Goal: Task Accomplishment & Management: Complete application form

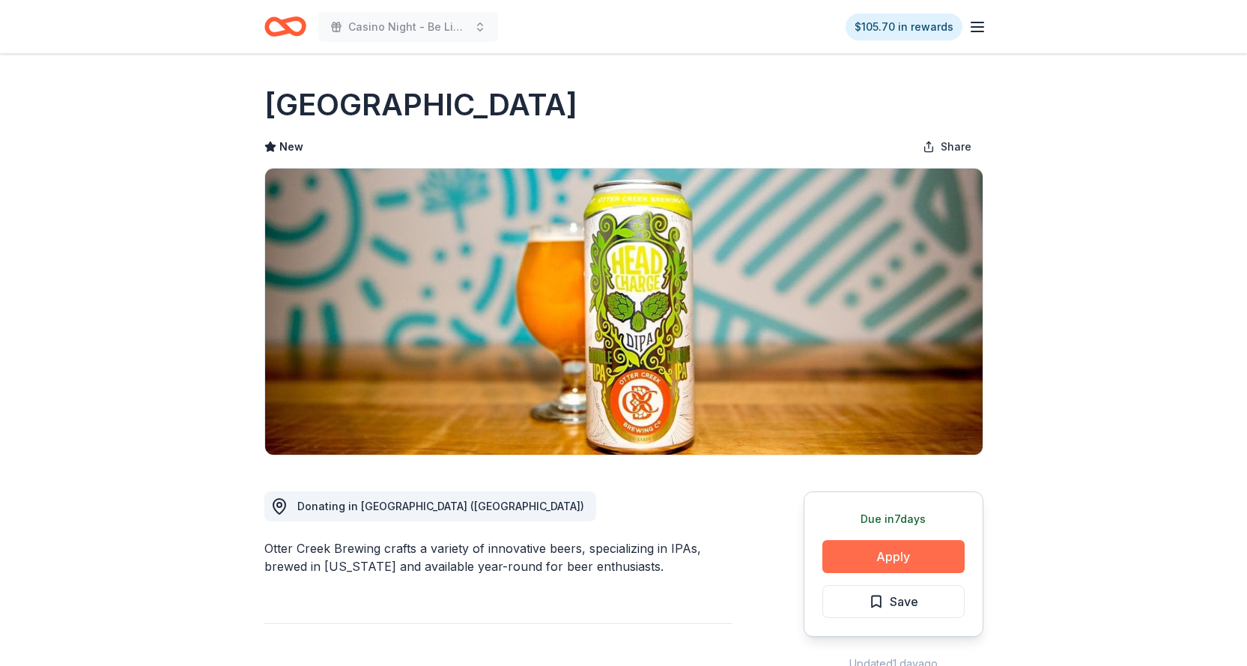
click at [895, 562] on button "Apply" at bounding box center [894, 556] width 142 height 33
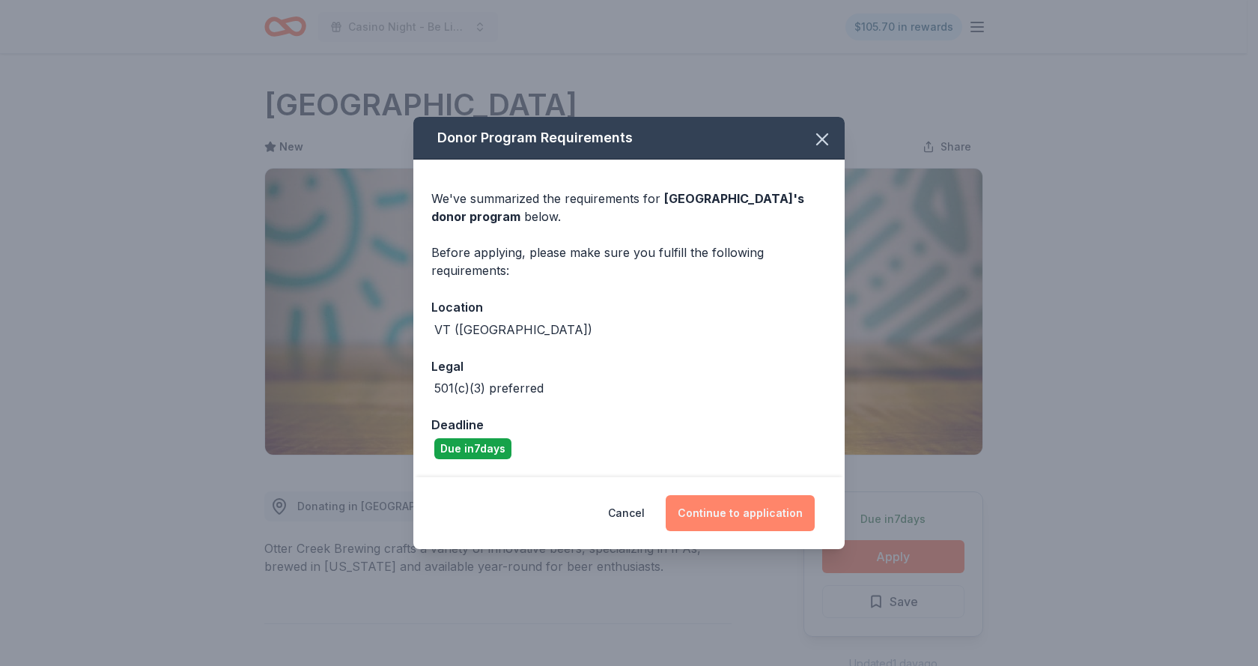
click at [729, 512] on button "Continue to application" at bounding box center [740, 513] width 149 height 36
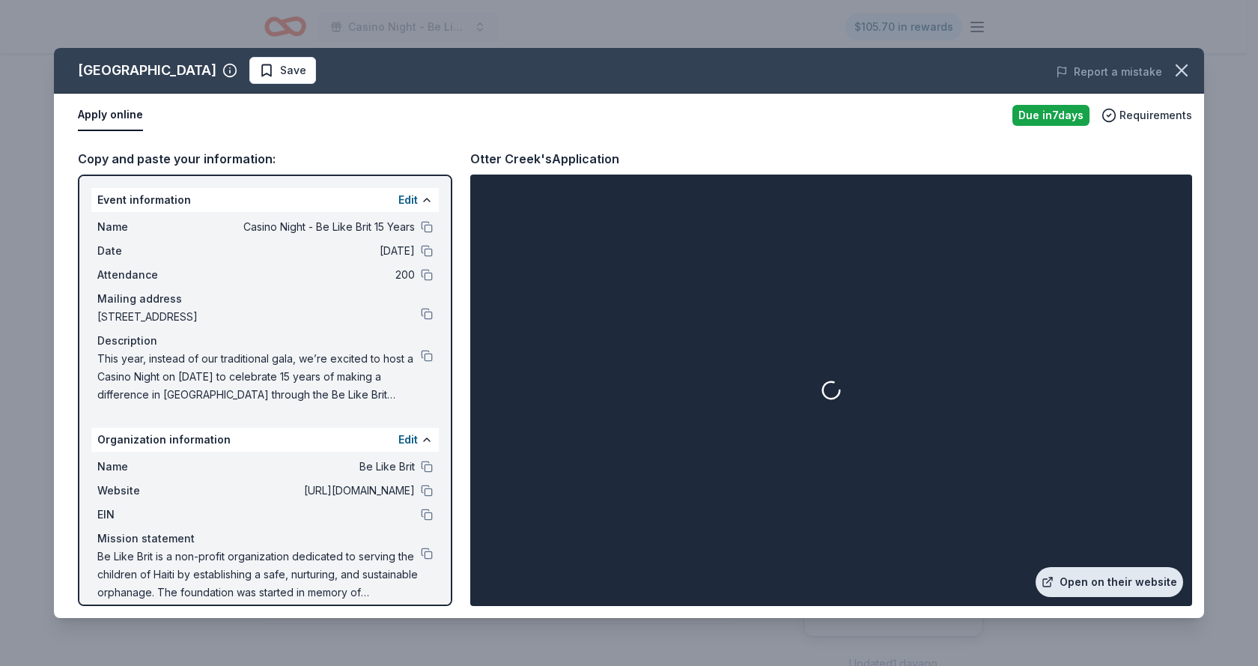
click at [1077, 585] on link "Open on their website" at bounding box center [1110, 582] width 148 height 30
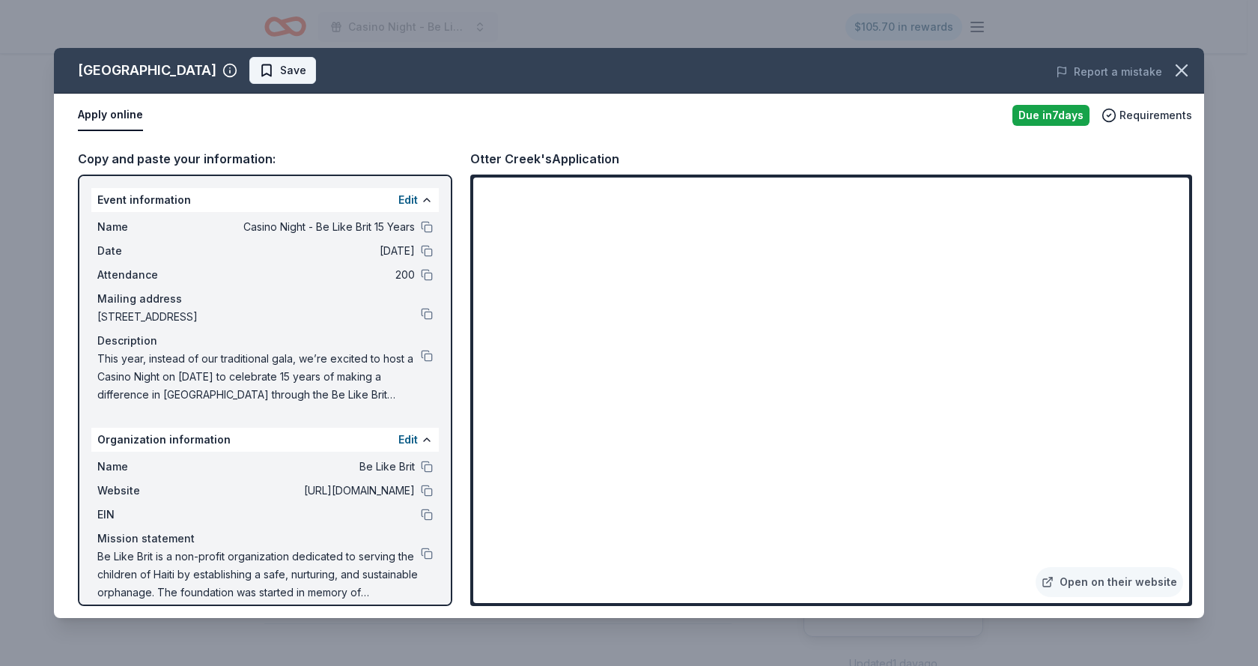
click at [280, 74] on span "Save" at bounding box center [293, 70] width 26 height 18
click at [258, 73] on html "Casino Night - Be Like Brit 15 Years $105.70 in rewards Due in 7 days Share Ott…" at bounding box center [629, 333] width 1258 height 666
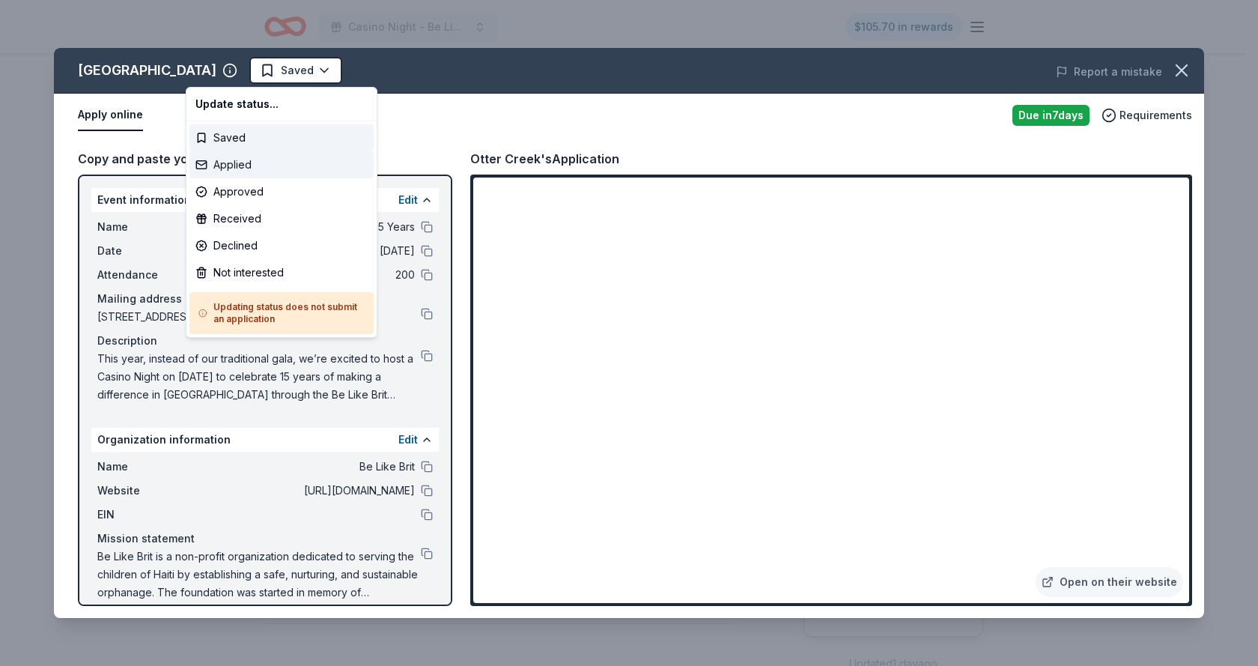
click at [246, 168] on div "Applied" at bounding box center [282, 164] width 184 height 27
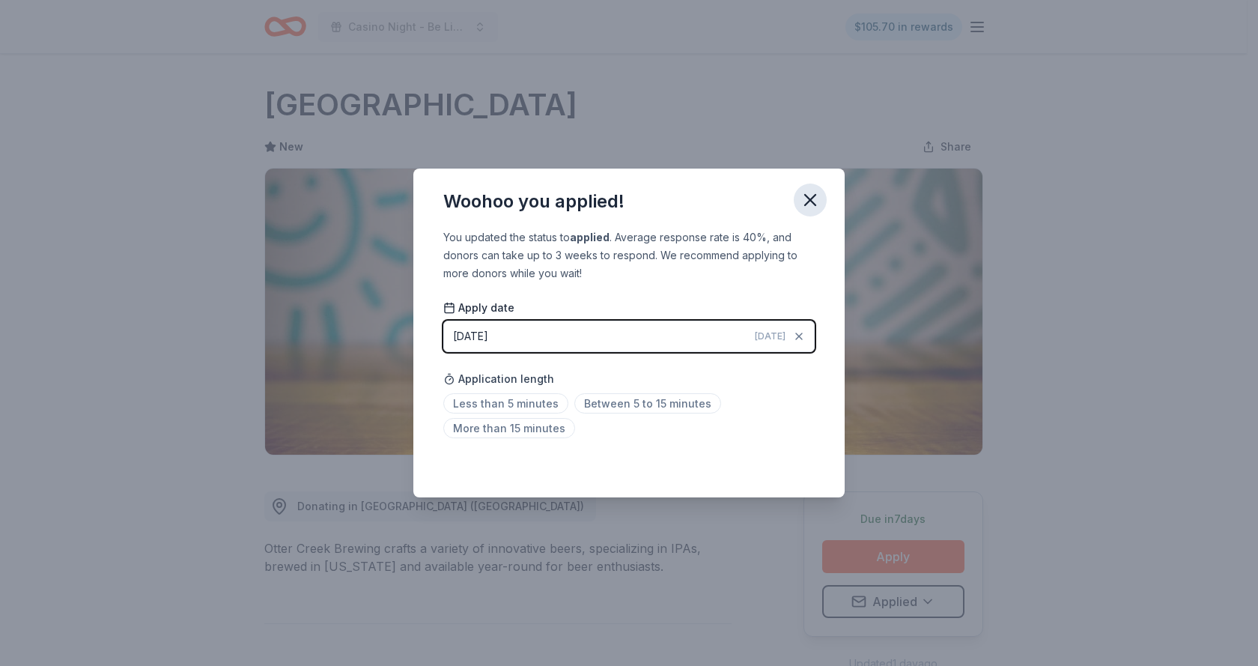
click at [813, 199] on icon "button" at bounding box center [810, 200] width 21 height 21
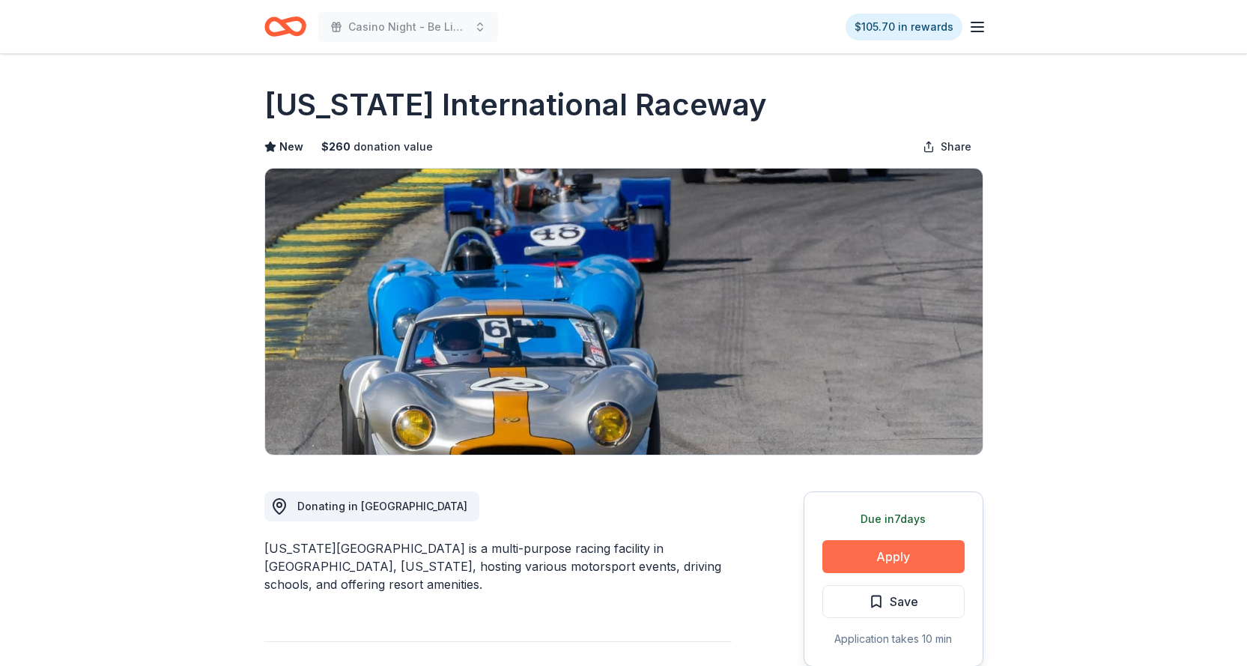
click at [895, 565] on button "Apply" at bounding box center [894, 556] width 142 height 33
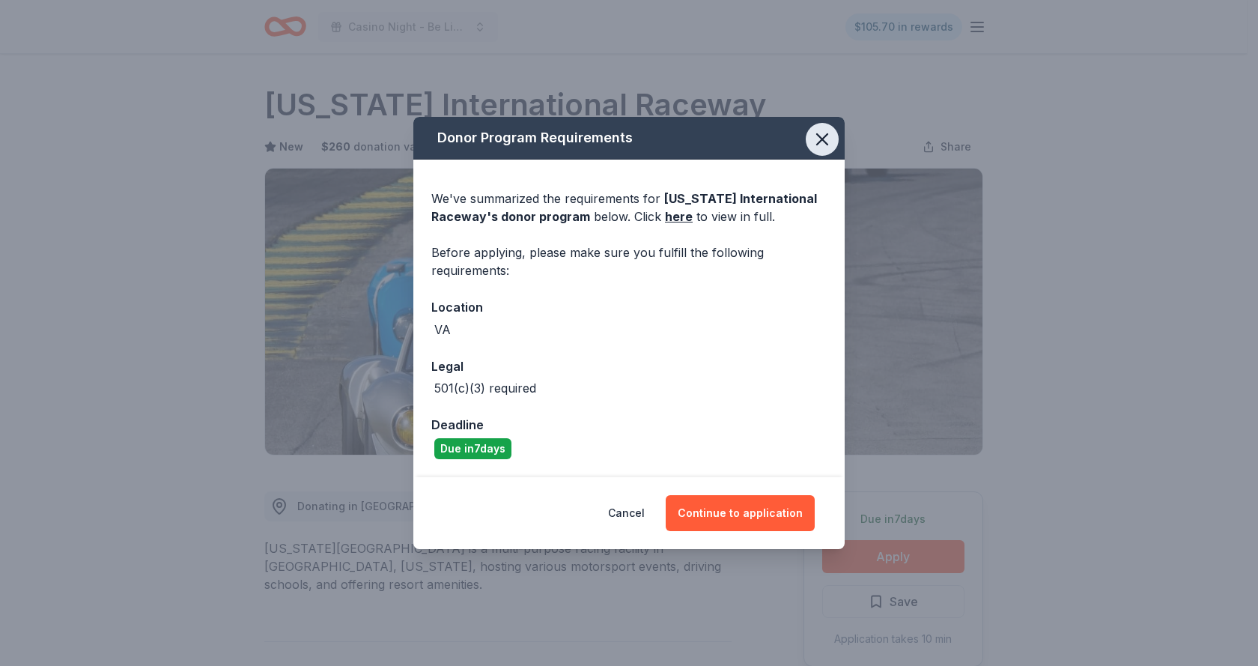
click at [823, 136] on icon "button" at bounding box center [822, 139] width 21 height 21
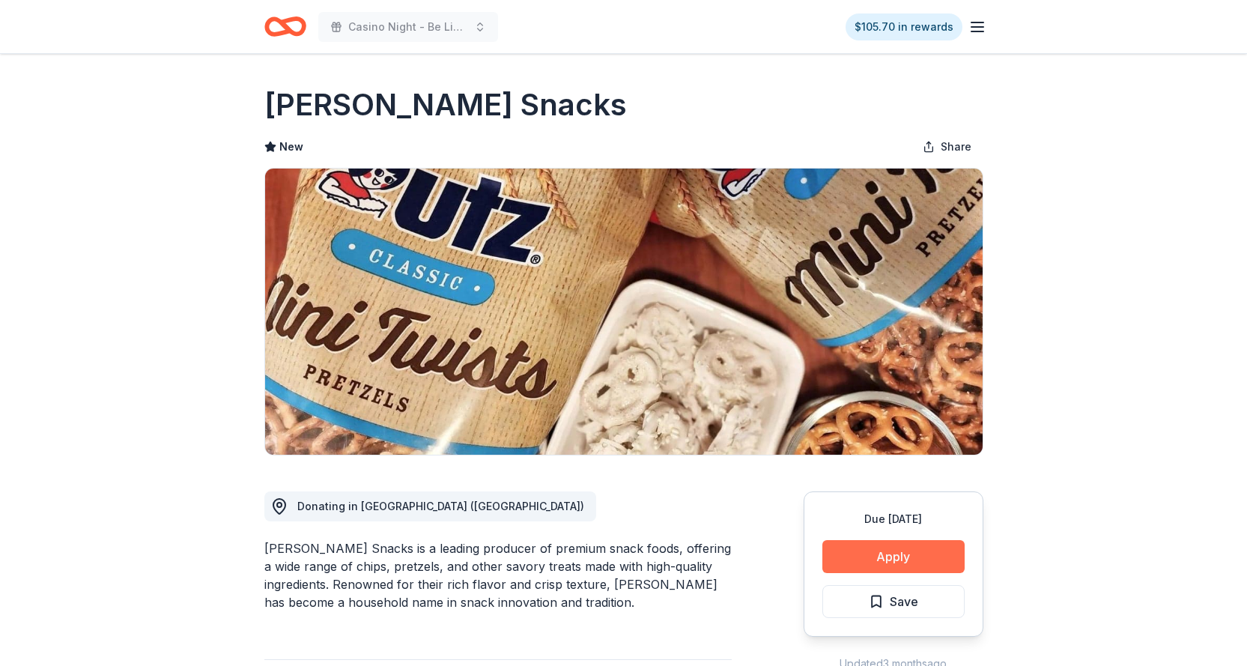
click at [873, 558] on button "Apply" at bounding box center [894, 556] width 142 height 33
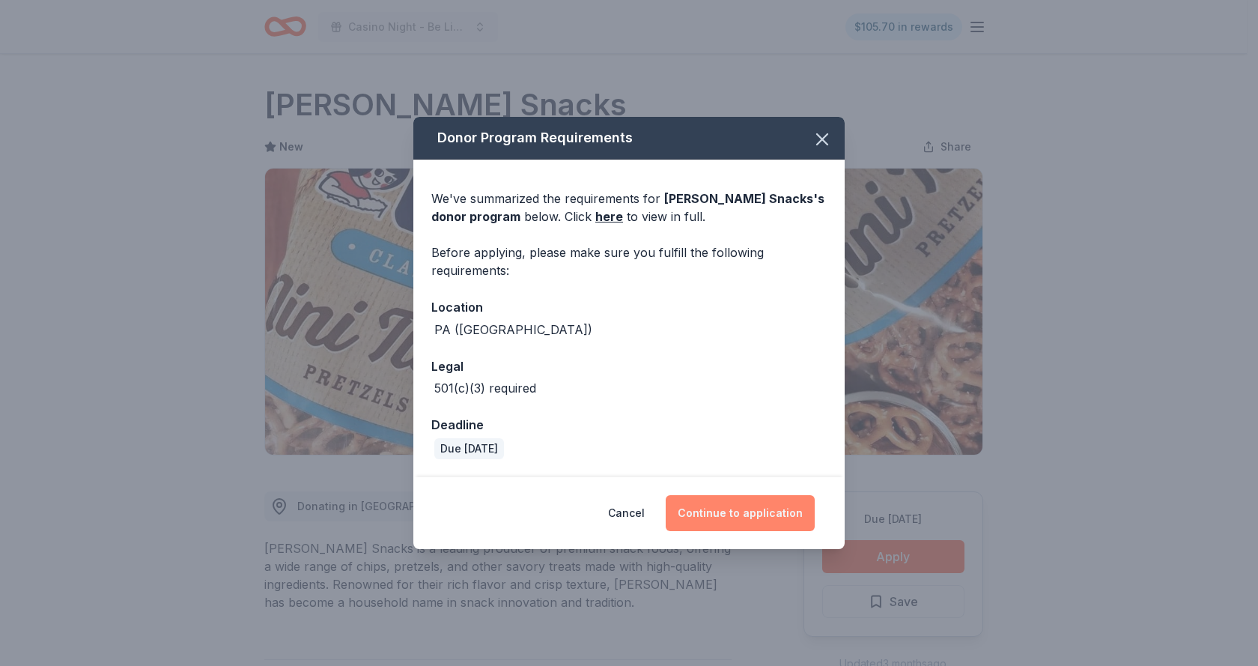
click at [714, 512] on button "Continue to application" at bounding box center [740, 513] width 149 height 36
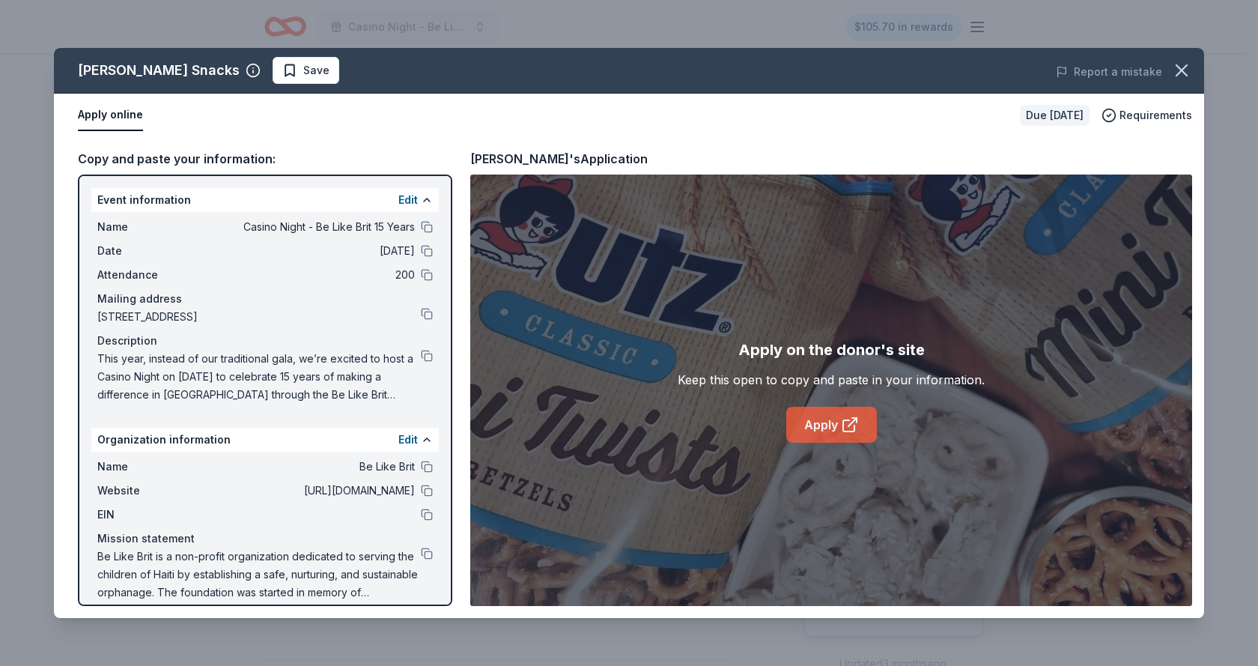
click at [826, 430] on link "Apply" at bounding box center [832, 425] width 91 height 36
